Goal: Task Accomplishment & Management: Use online tool/utility

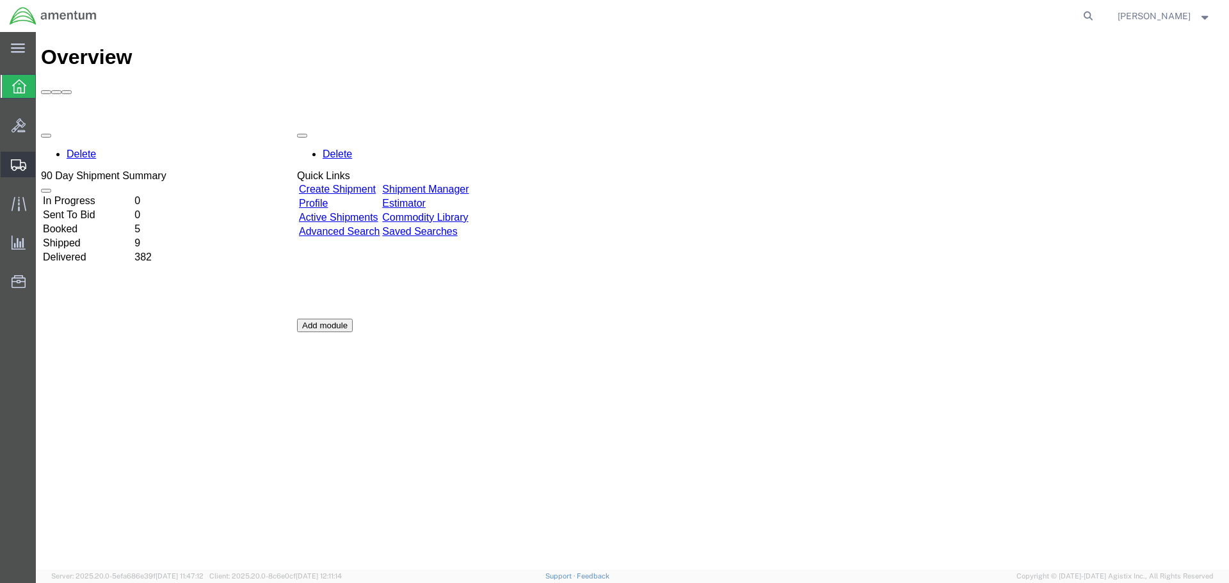
click at [17, 160] on icon at bounding box center [18, 165] width 15 height 12
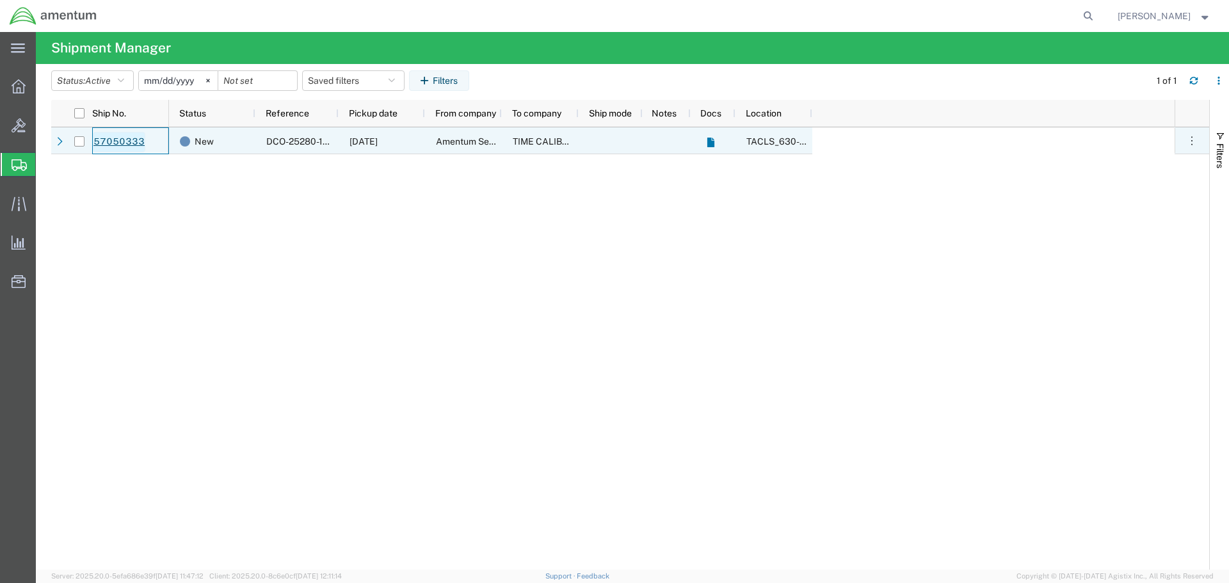
click at [124, 143] on link "57050333" at bounding box center [119, 142] width 52 height 20
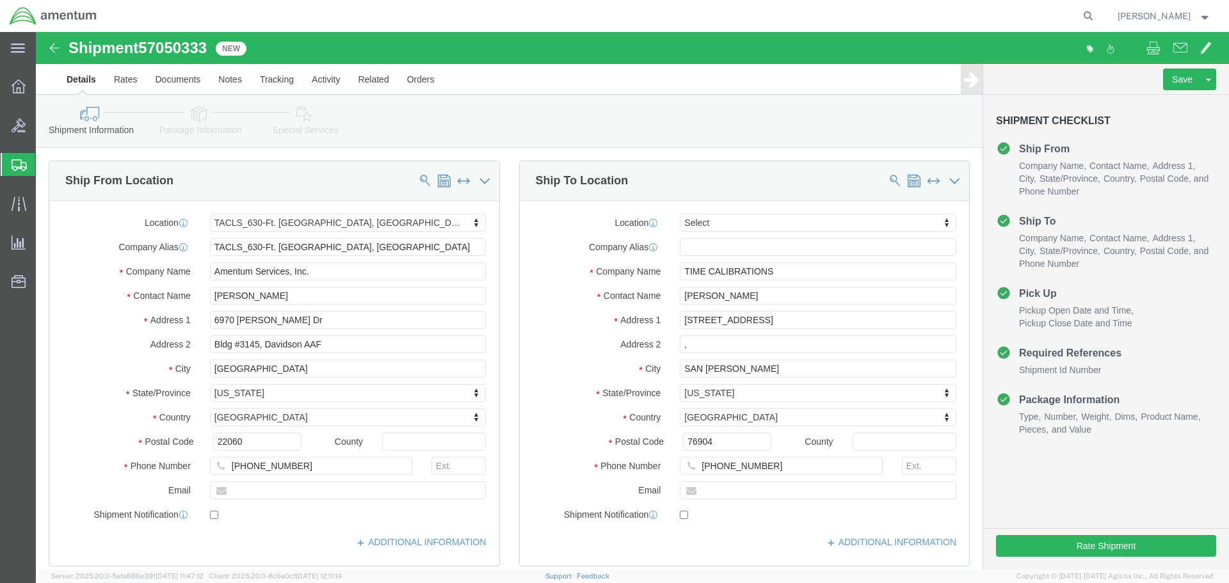
select select "42715"
select select
click button "Rate Shipment"
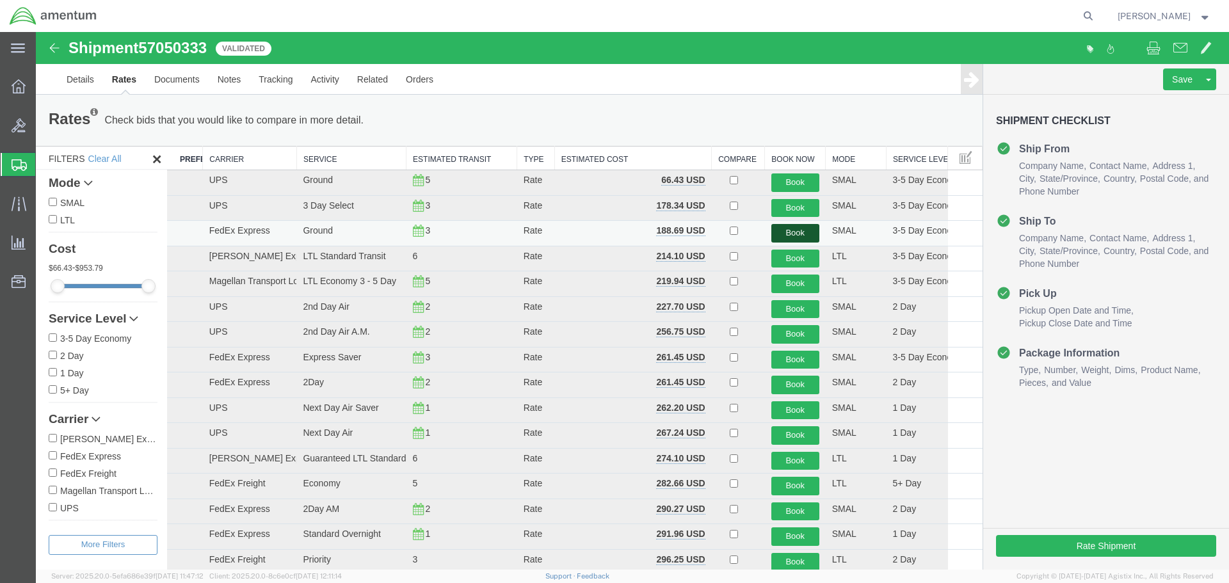
click at [787, 234] on button "Book" at bounding box center [795, 233] width 48 height 19
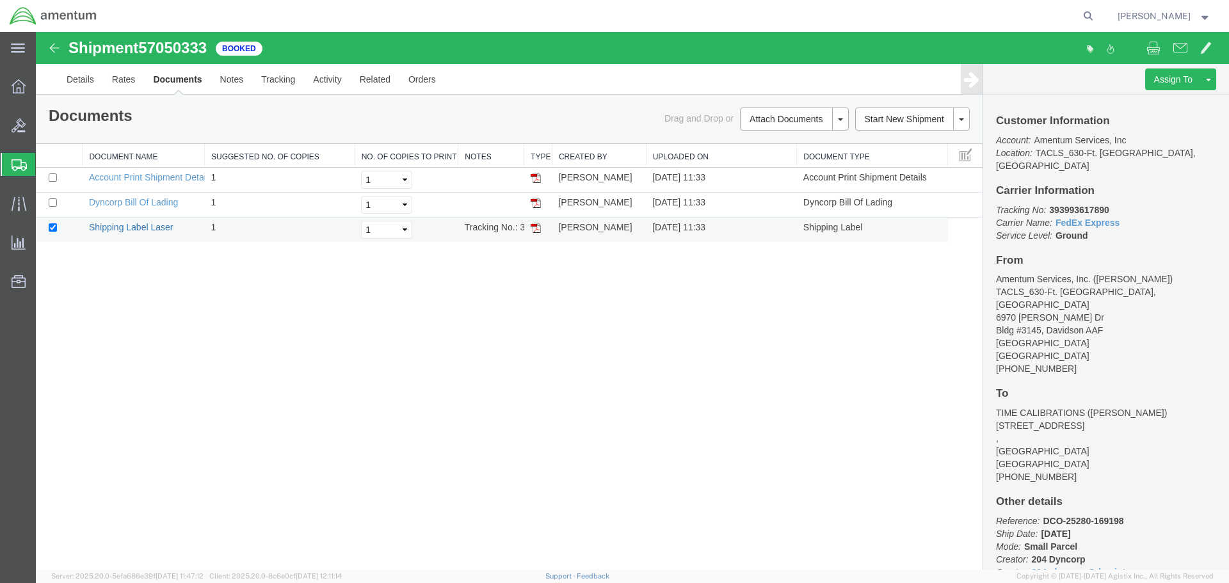
click at [135, 228] on link "Shipping Label Laser" at bounding box center [131, 227] width 85 height 10
click at [12, 200] on icon at bounding box center [19, 204] width 15 height 15
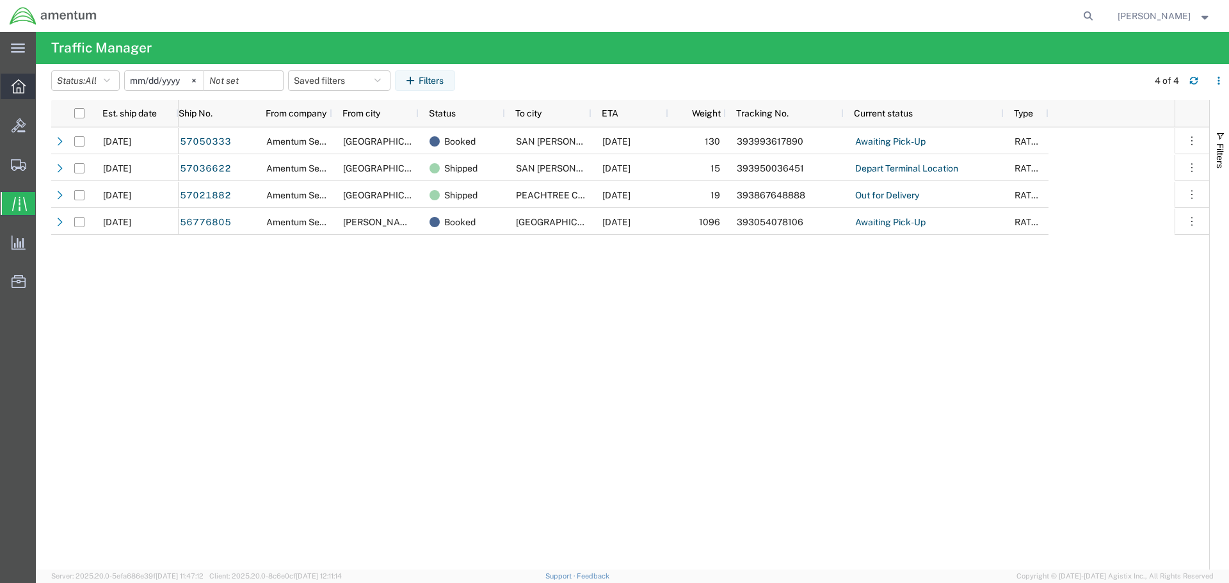
click at [17, 87] on icon at bounding box center [19, 86] width 14 height 14
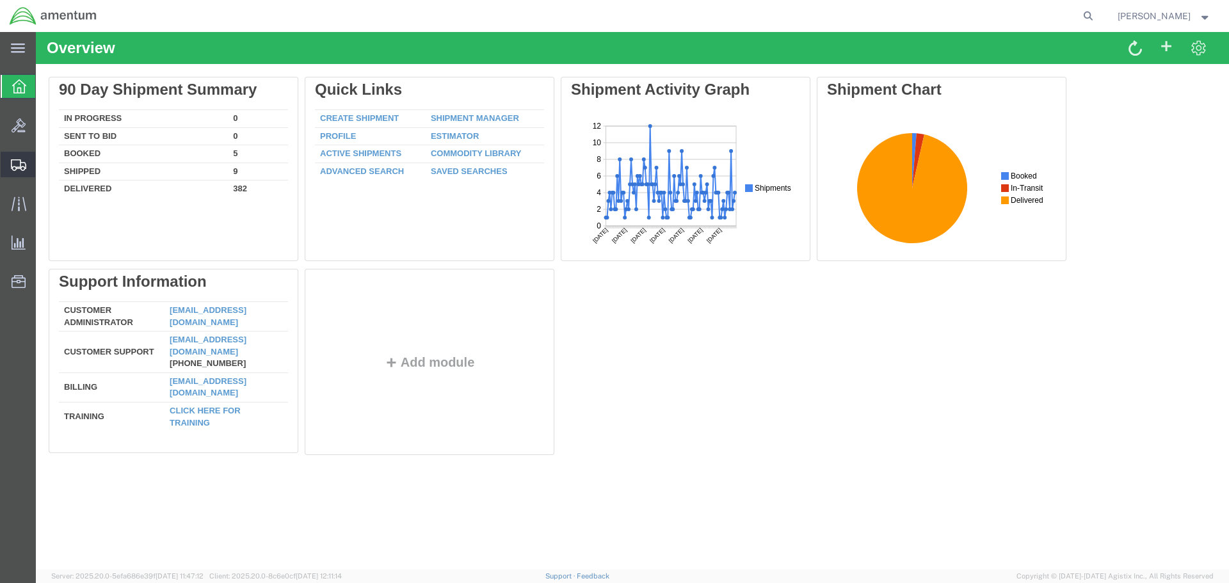
click at [12, 166] on icon at bounding box center [18, 165] width 15 height 12
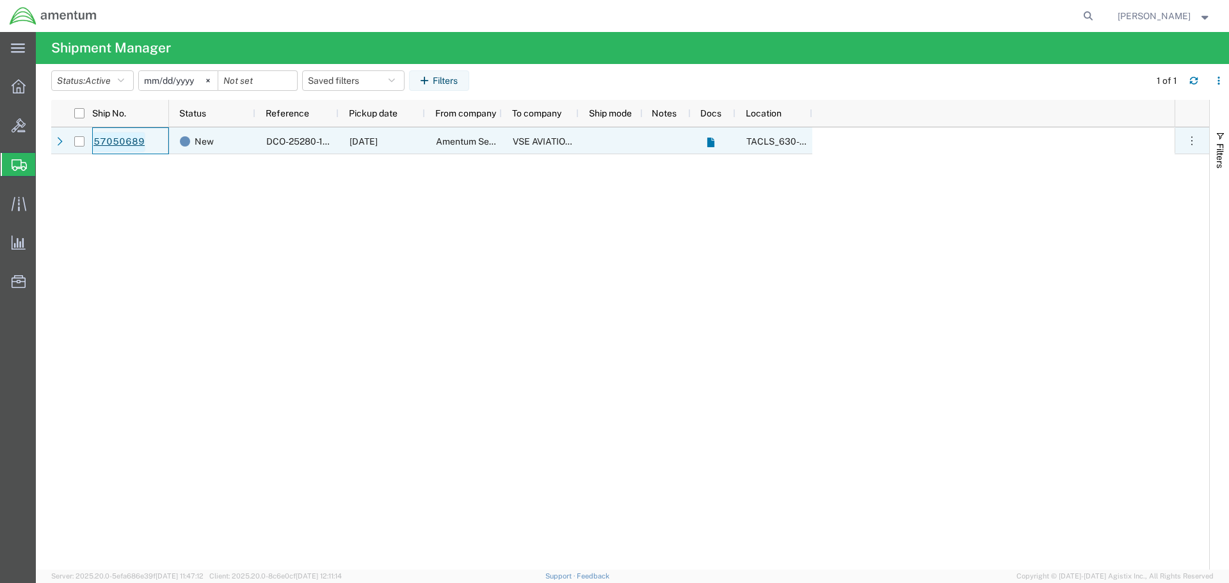
click at [117, 141] on link "57050689" at bounding box center [119, 142] width 52 height 20
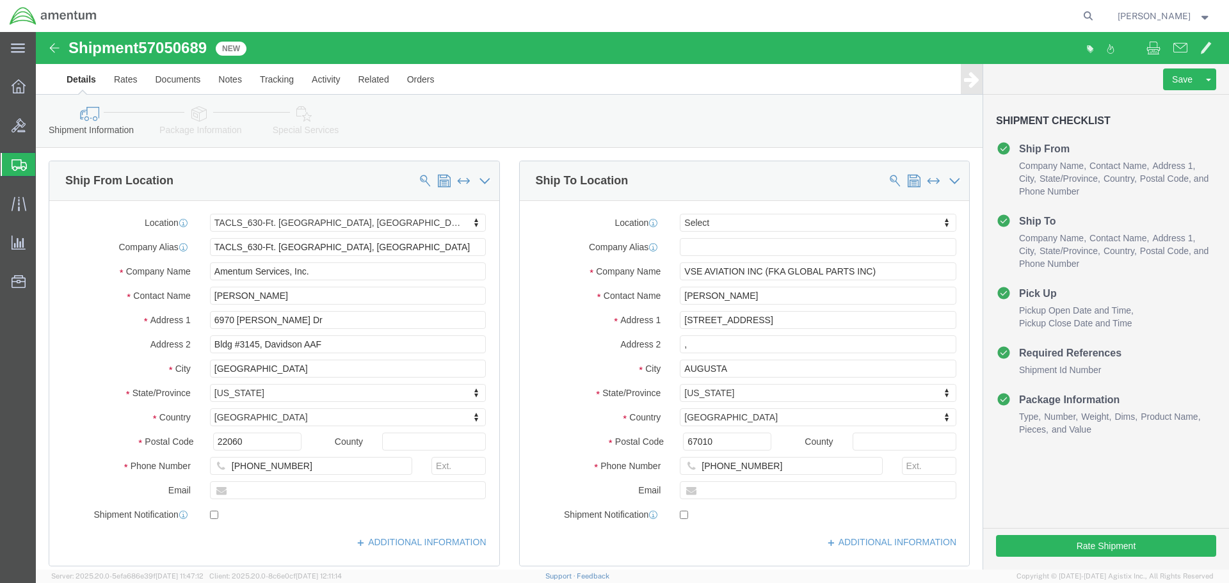
select select "42715"
select select
click button "Rate Shipment"
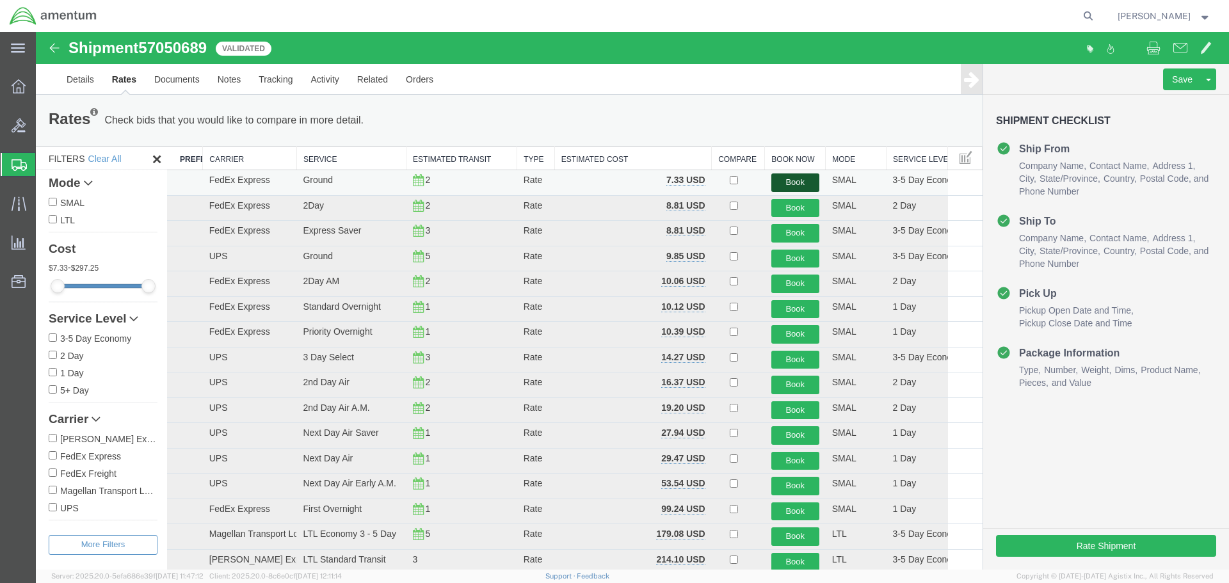
click at [787, 180] on button "Book" at bounding box center [795, 182] width 48 height 19
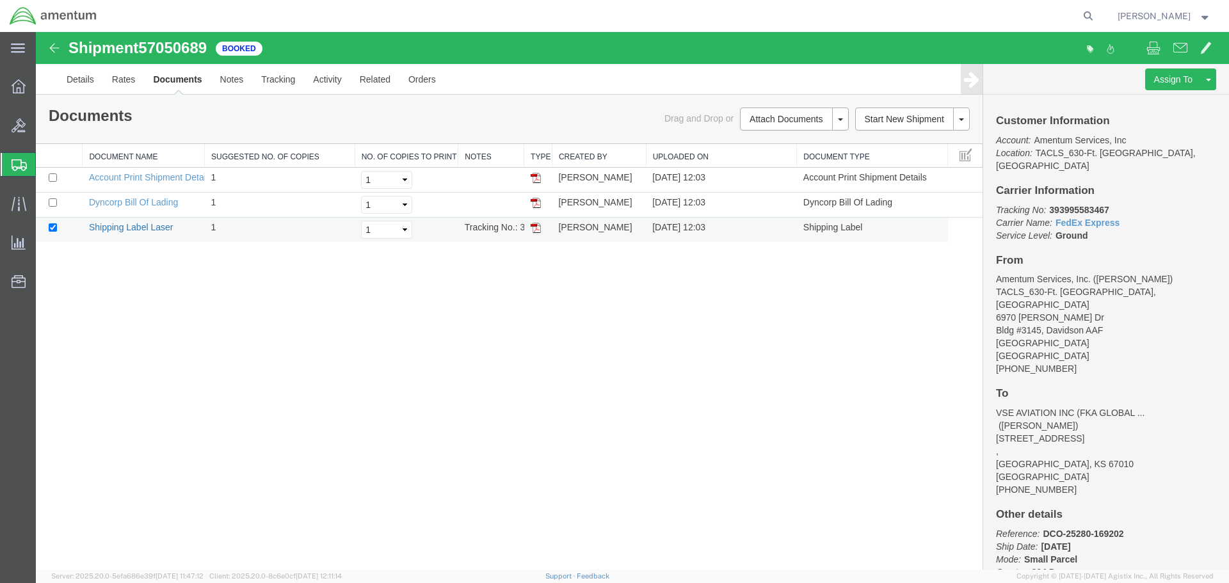
click at [128, 229] on link "Shipping Label Laser" at bounding box center [131, 227] width 85 height 10
click at [15, 201] on icon at bounding box center [19, 204] width 15 height 15
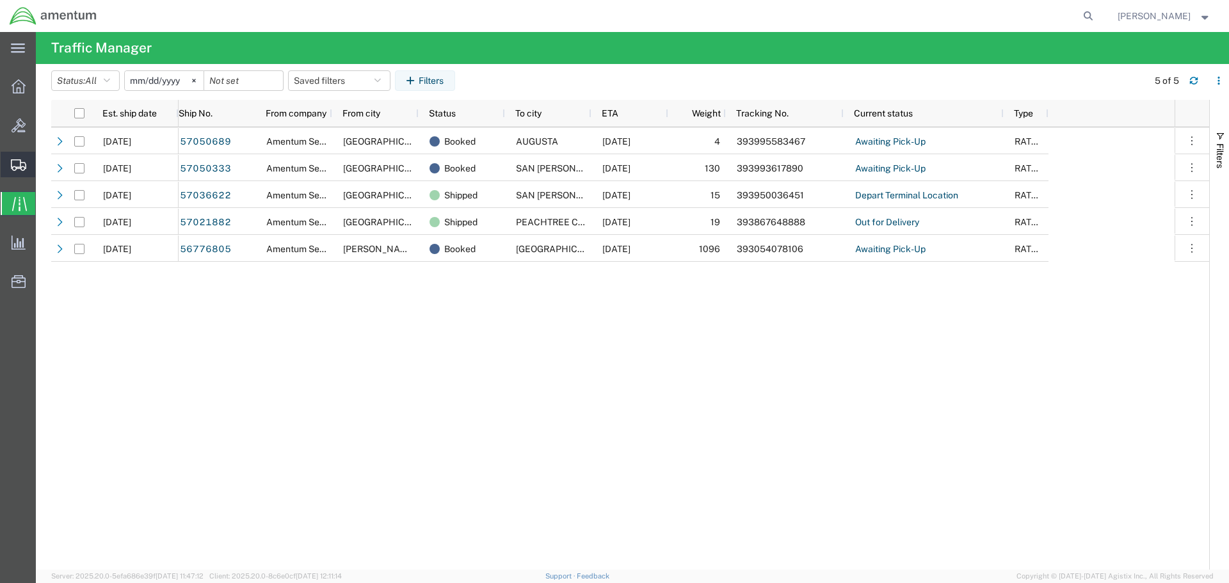
click at [17, 166] on icon at bounding box center [18, 165] width 15 height 12
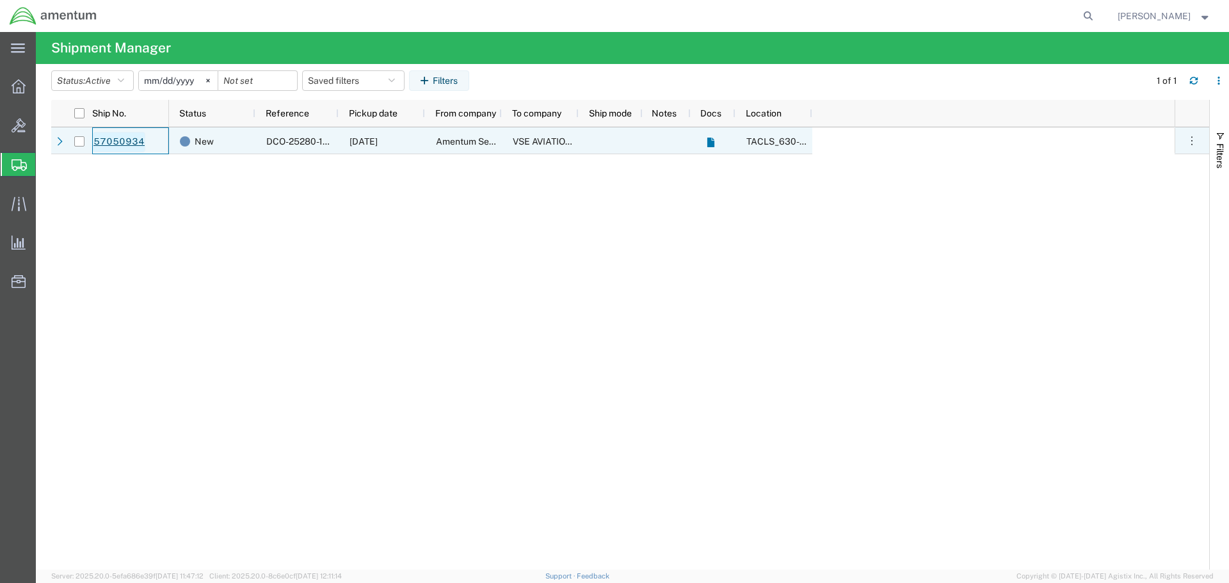
click at [120, 141] on link "57050934" at bounding box center [119, 142] width 52 height 20
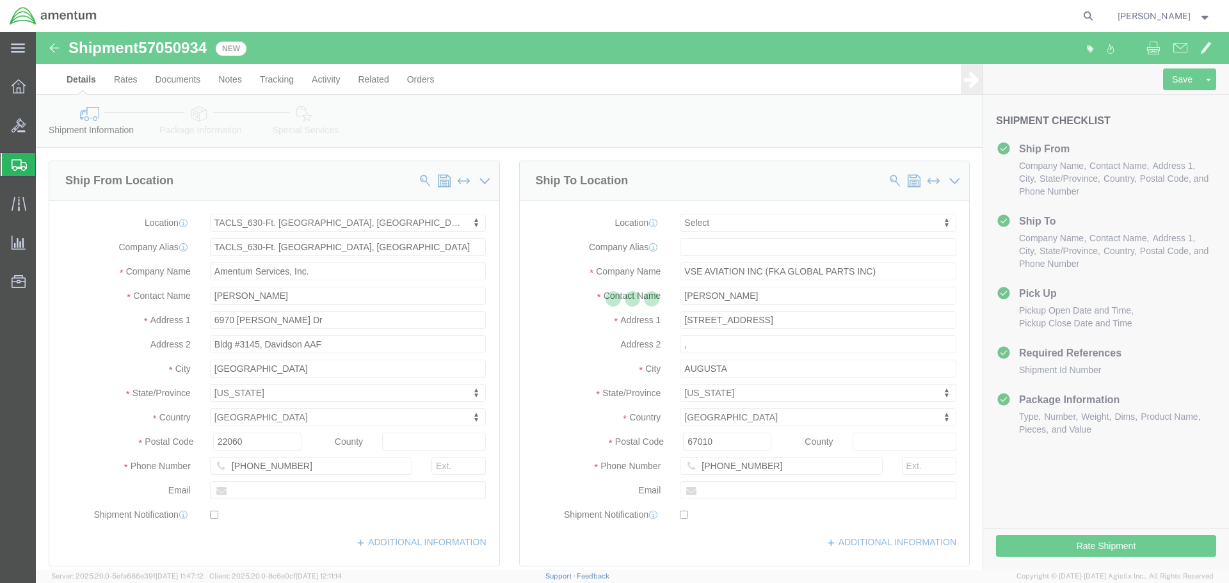
select select "42715"
select select
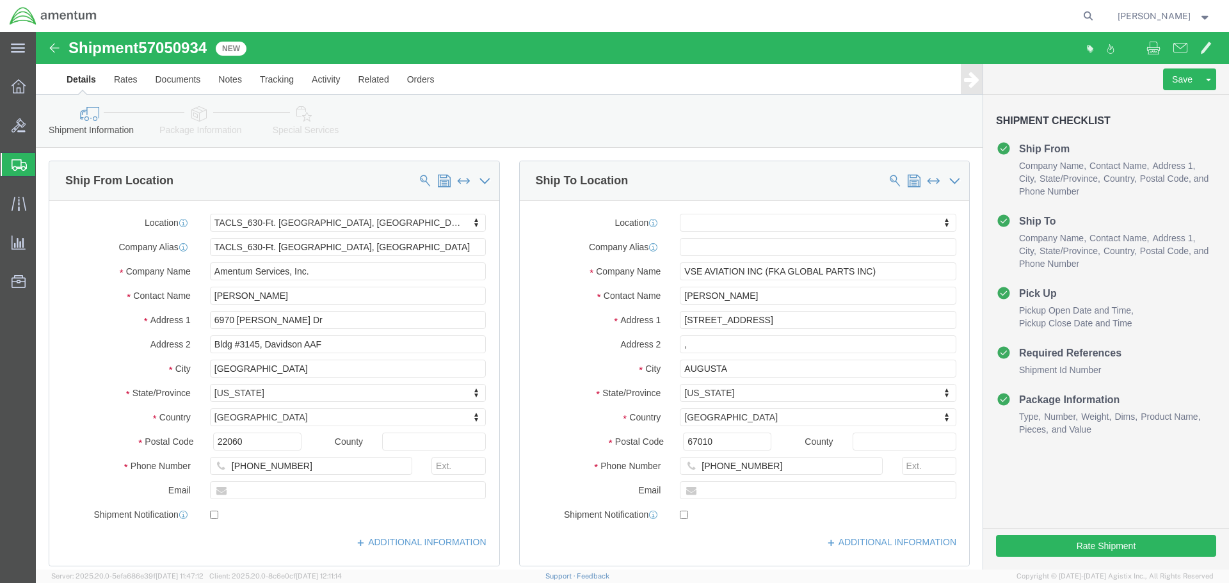
click icon
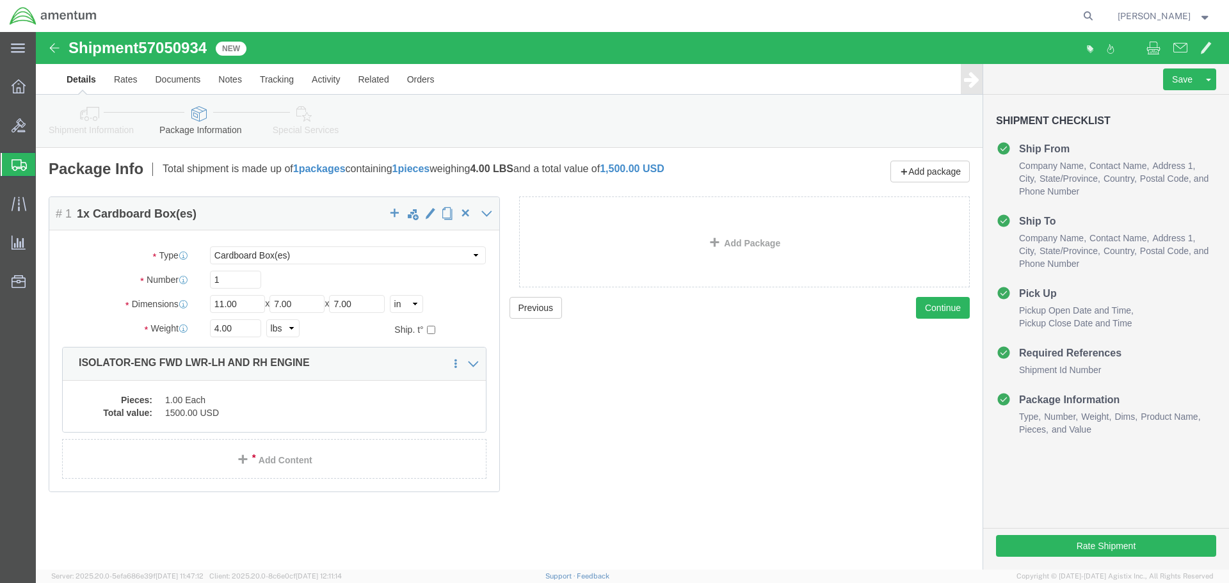
click icon
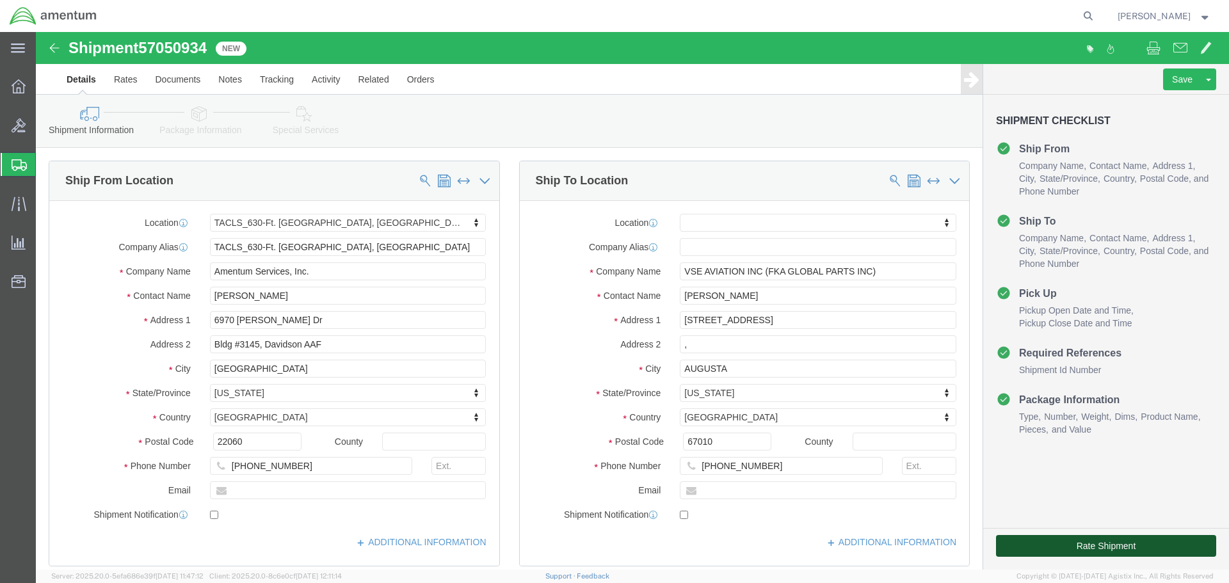
click button "Rate Shipment"
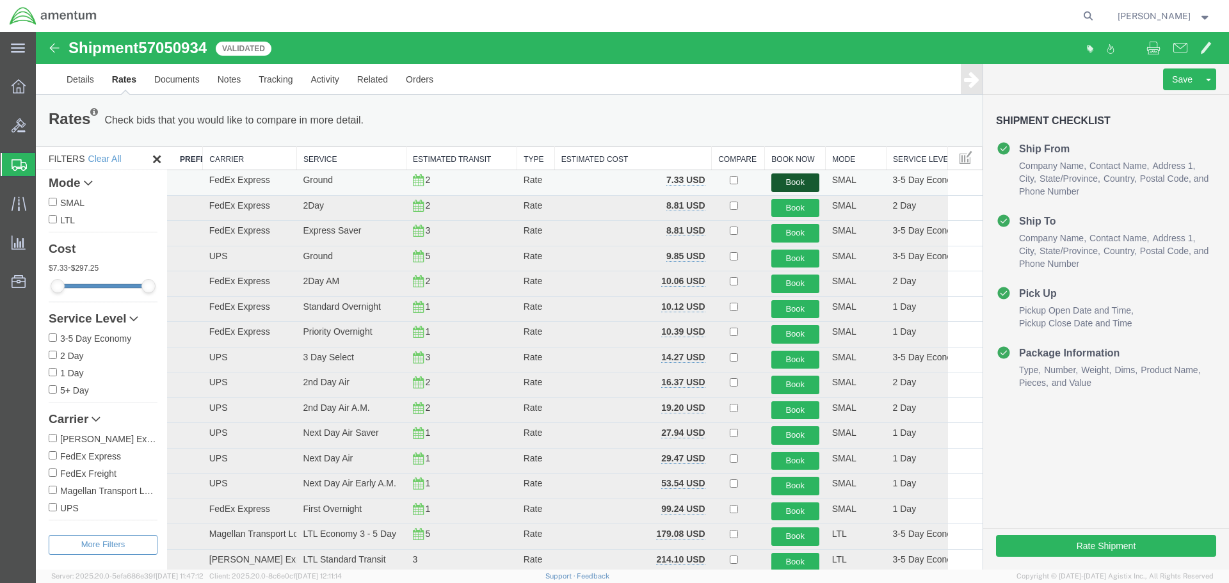
click at [791, 181] on button "Book" at bounding box center [795, 182] width 48 height 19
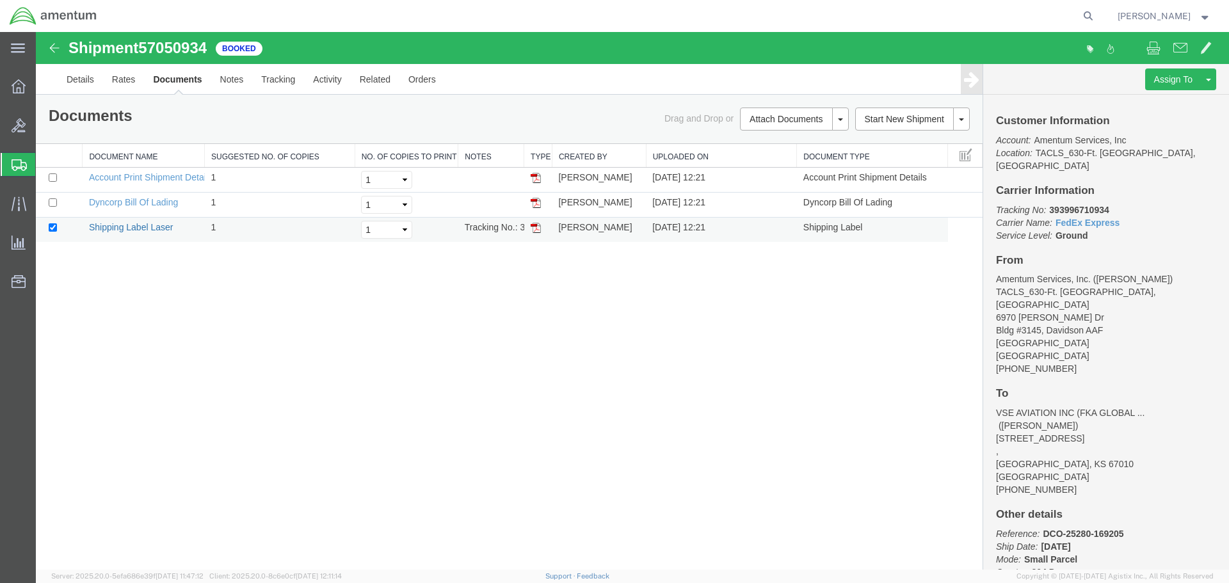
click at [135, 226] on link "Shipping Label Laser" at bounding box center [131, 227] width 85 height 10
click at [16, 206] on icon at bounding box center [19, 204] width 15 height 15
